Goal: Information Seeking & Learning: Learn about a topic

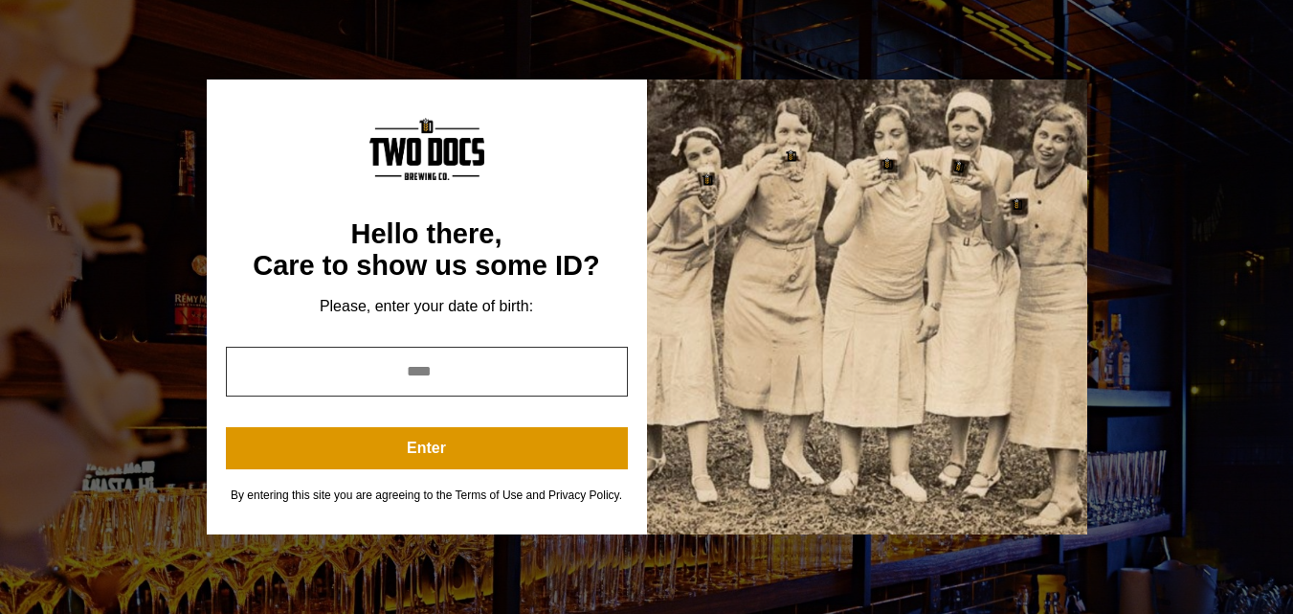
click at [552, 372] on input "year" at bounding box center [427, 372] width 402 height 50
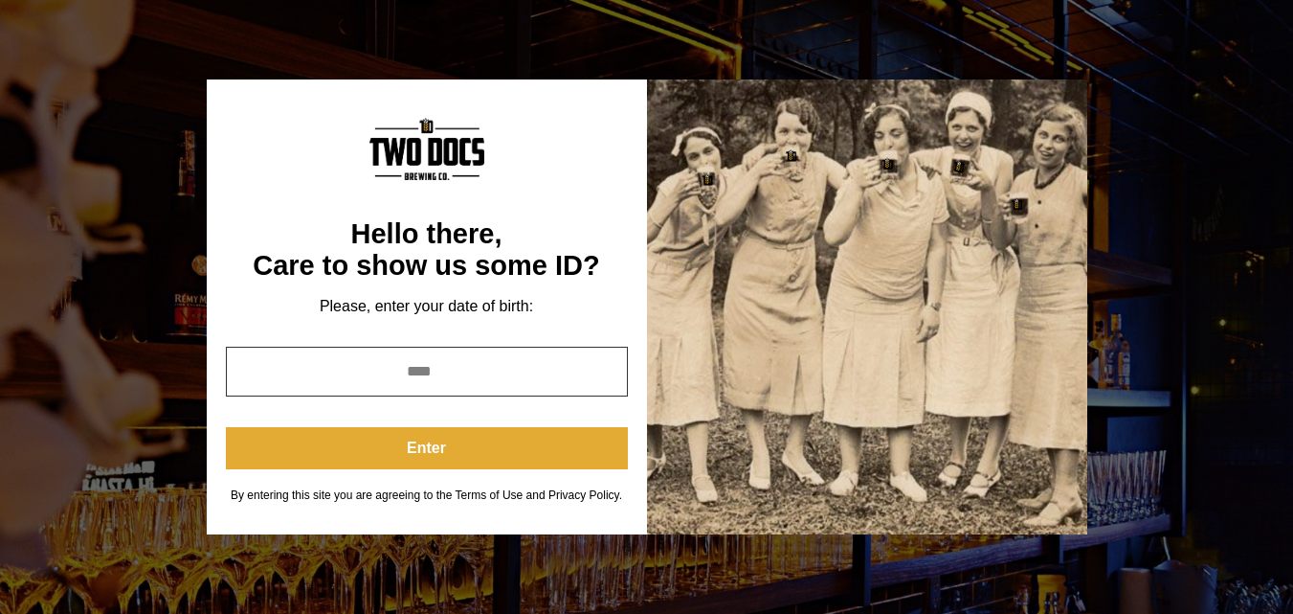
type input "****"
click at [557, 444] on button "Enter" at bounding box center [427, 448] width 402 height 42
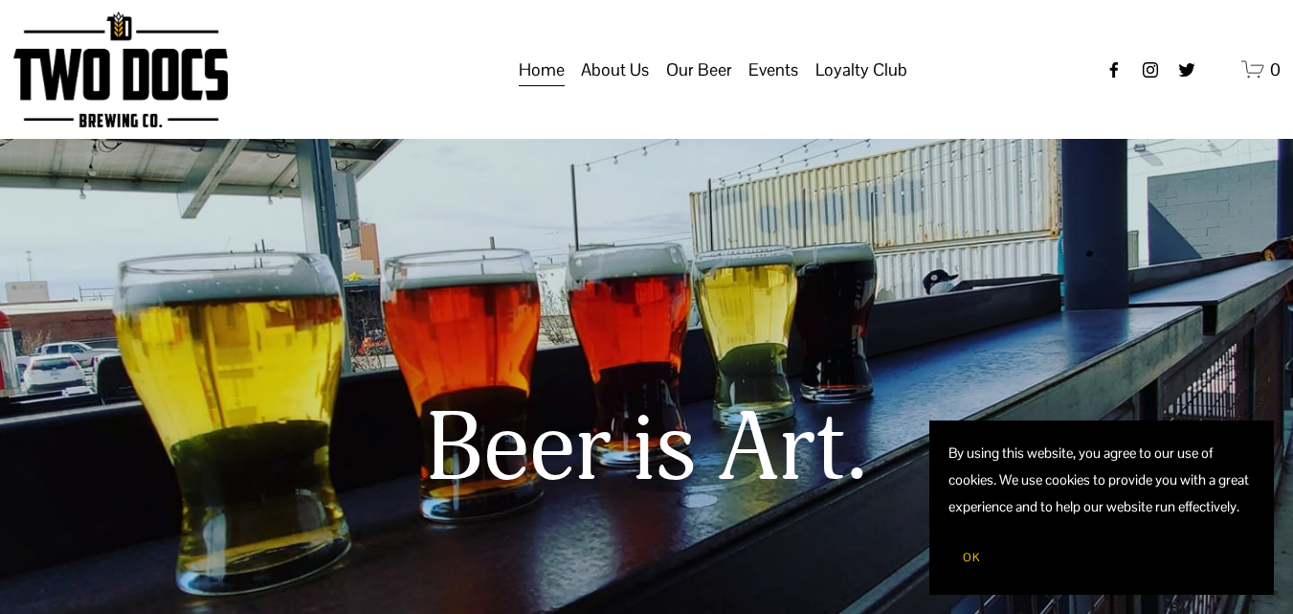
click at [696, 86] on span "Our Beer" at bounding box center [699, 70] width 66 height 33
click at [700, 86] on span "Our Beer" at bounding box center [699, 70] width 66 height 33
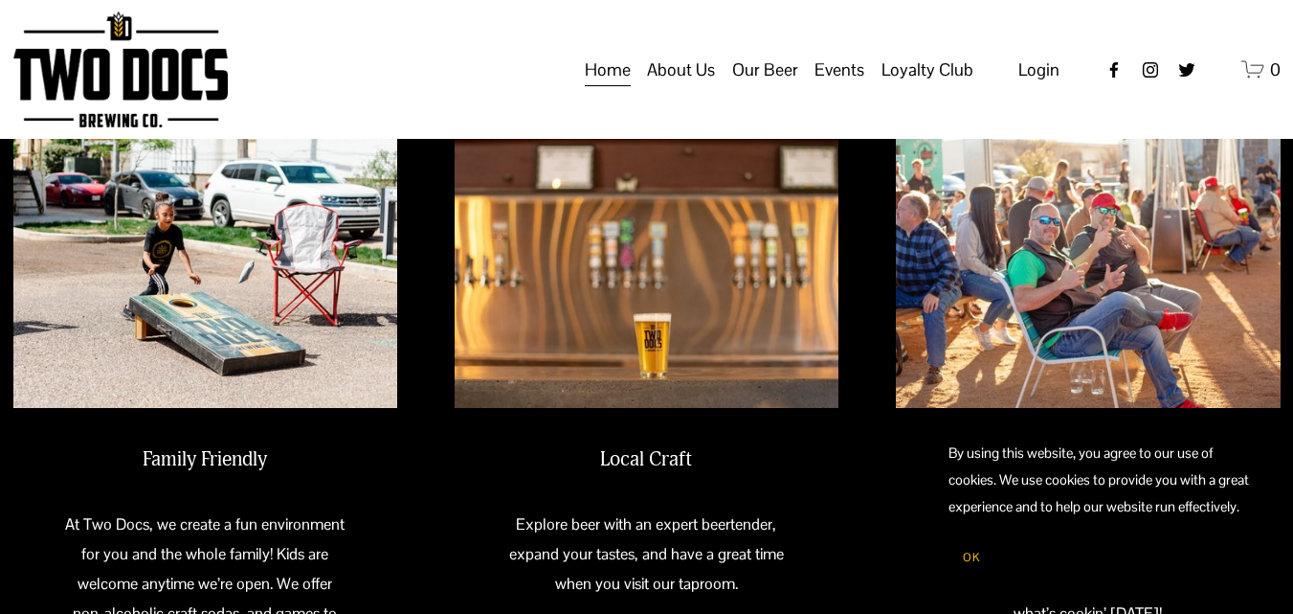
scroll to position [718, 0]
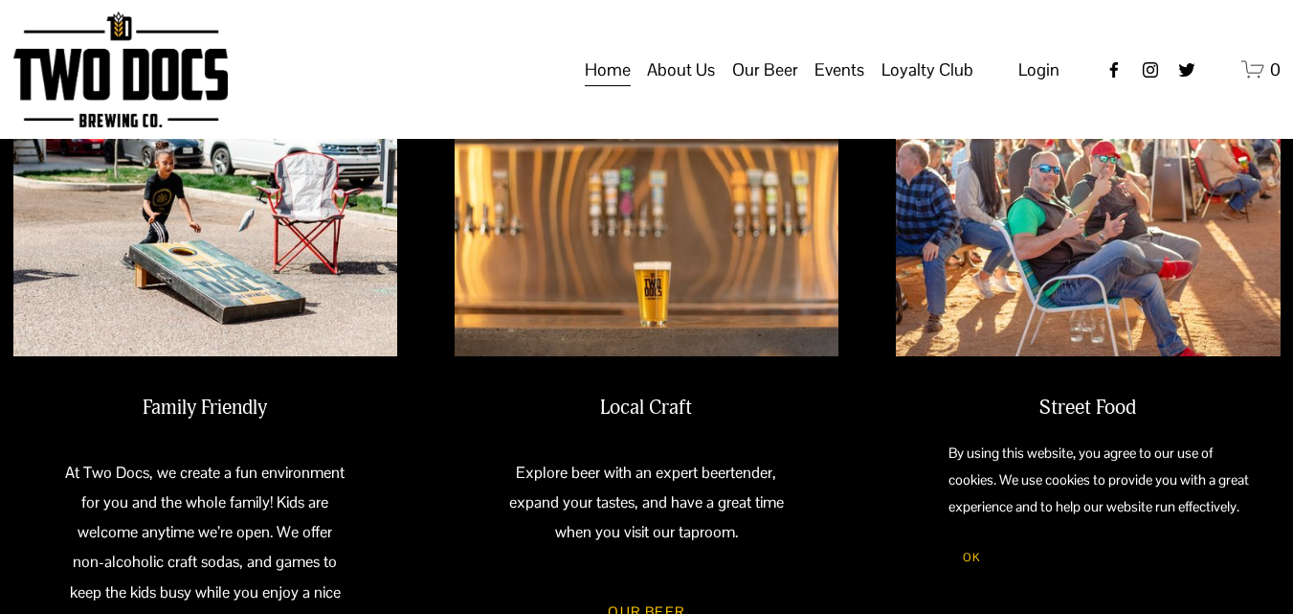
click at [781, 86] on span "Our Beer" at bounding box center [765, 70] width 66 height 33
click at [0, 0] on span "Taproom Menu" at bounding box center [0, 0] width 0 height 0
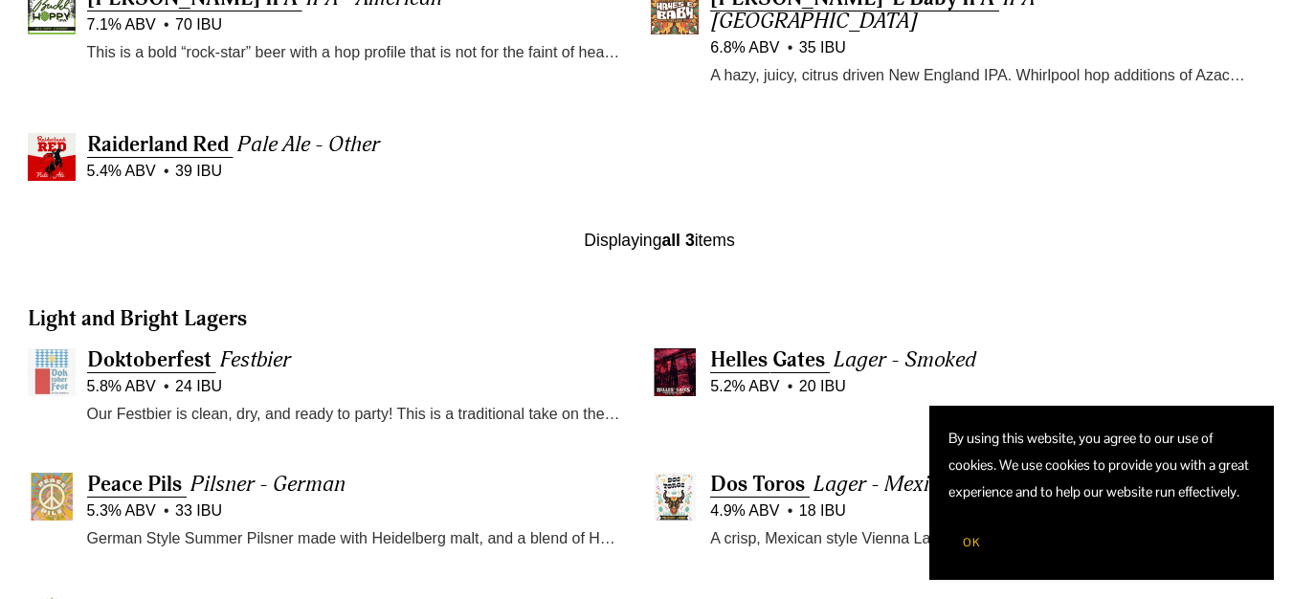
scroll to position [771, 0]
